Goal: Ask a question

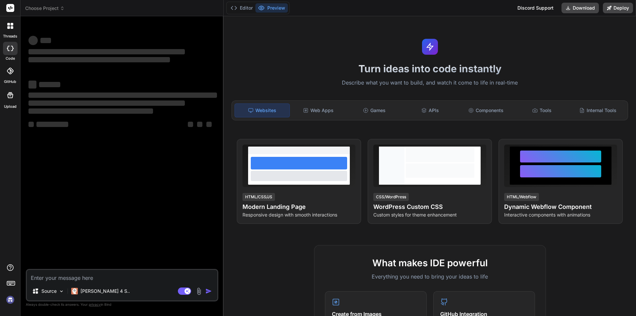
type textarea "x"
click at [111, 276] on textarea at bounding box center [122, 276] width 191 height 12
type textarea "h"
type textarea "x"
type textarea "hi"
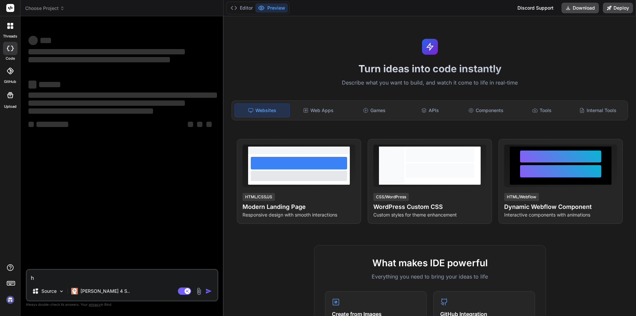
type textarea "x"
type textarea "hi"
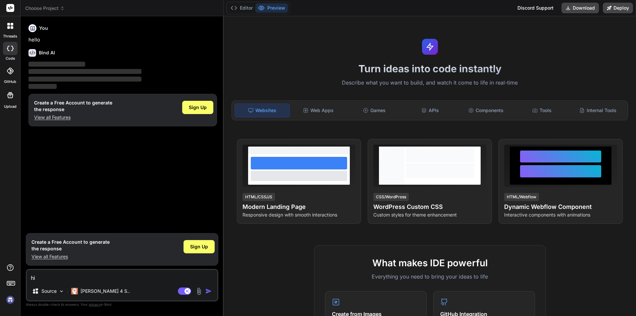
click at [207, 290] on img "button" at bounding box center [208, 291] width 7 height 7
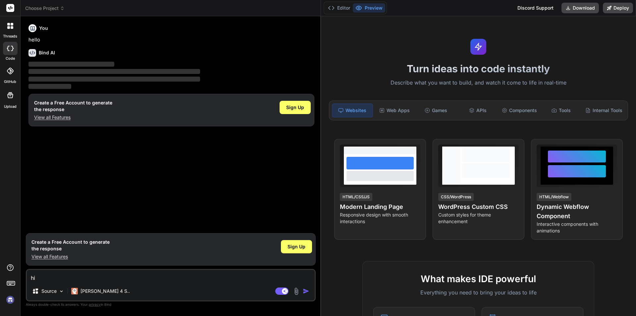
type textarea "x"
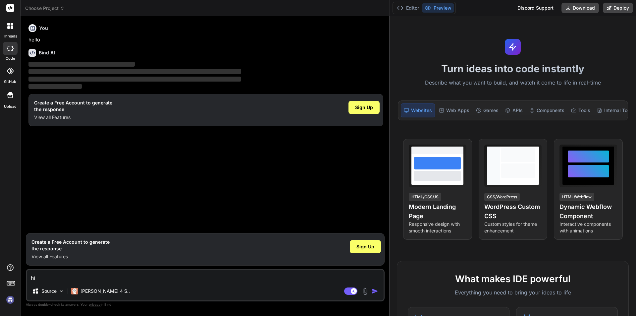
drag, startPoint x: 223, startPoint y: 80, endPoint x: 512, endPoint y: 79, distance: 288.7
click at [512, 79] on div "Choose Project Created with Pixso. Bind AI Web Search Created with Pixso. Code …" at bounding box center [329, 158] width 616 height 316
click at [256, 184] on div "You hello Bind AI ‌ ‌ ‌ ‌ Create a Free Account to generate the response View a…" at bounding box center [206, 126] width 358 height 208
click at [134, 275] on textarea "hi" at bounding box center [205, 276] width 357 height 12
click at [373, 290] on img "button" at bounding box center [375, 291] width 7 height 7
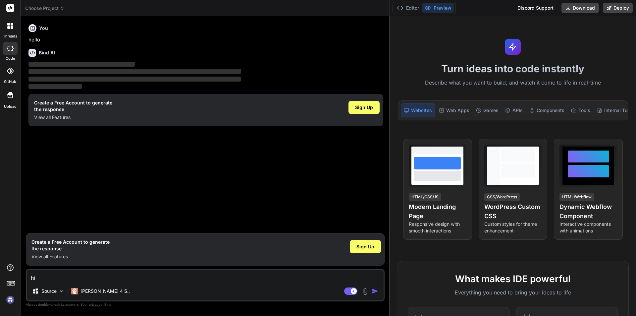
click at [197, 130] on div "You hello Bind AI ‌ ‌ ‌ ‌ Create a Free Account to generate the response View a…" at bounding box center [206, 126] width 358 height 208
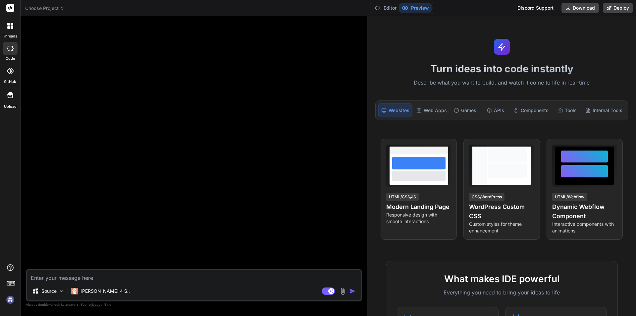
drag, startPoint x: 223, startPoint y: 204, endPoint x: 359, endPoint y: 200, distance: 135.6
click at [359, 200] on div "Bind AI Web Search Created with Pixso. Code Generator Source [PERSON_NAME] 4 S.…" at bounding box center [194, 166] width 347 height 300
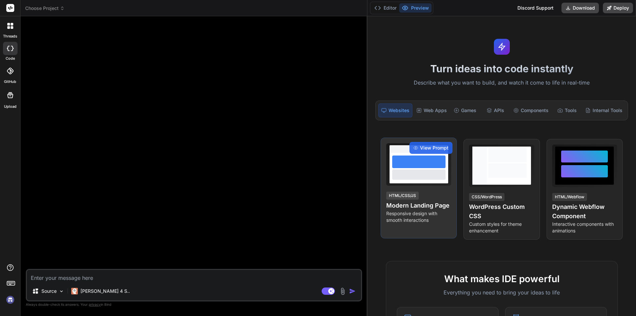
type textarea "x"
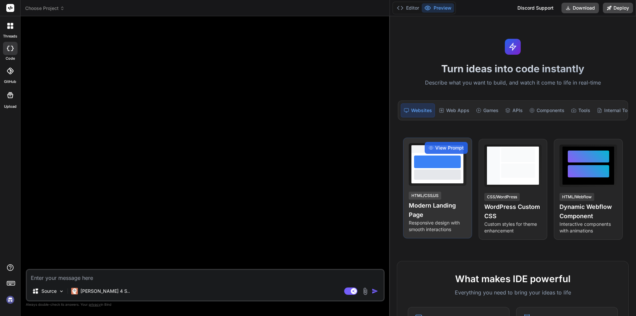
drag, startPoint x: 368, startPoint y: 242, endPoint x: 417, endPoint y: 241, distance: 49.1
click at [417, 241] on div "Choose Project Created with Pixso. Bind AI Web Search Created with Pixso. Code …" at bounding box center [329, 158] width 616 height 316
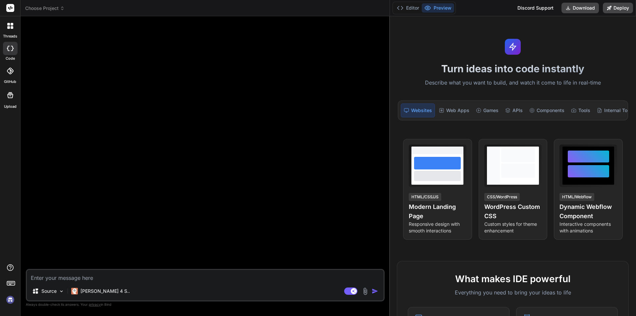
click at [326, 281] on textarea at bounding box center [205, 276] width 357 height 12
type textarea "h"
type textarea "x"
type textarea "hi"
type textarea "x"
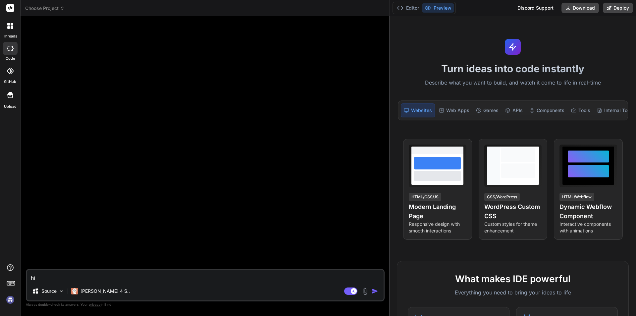
type textarea "hi"
click at [374, 290] on img "button" at bounding box center [375, 291] width 7 height 7
type textarea "x"
